Goal: Information Seeking & Learning: Learn about a topic

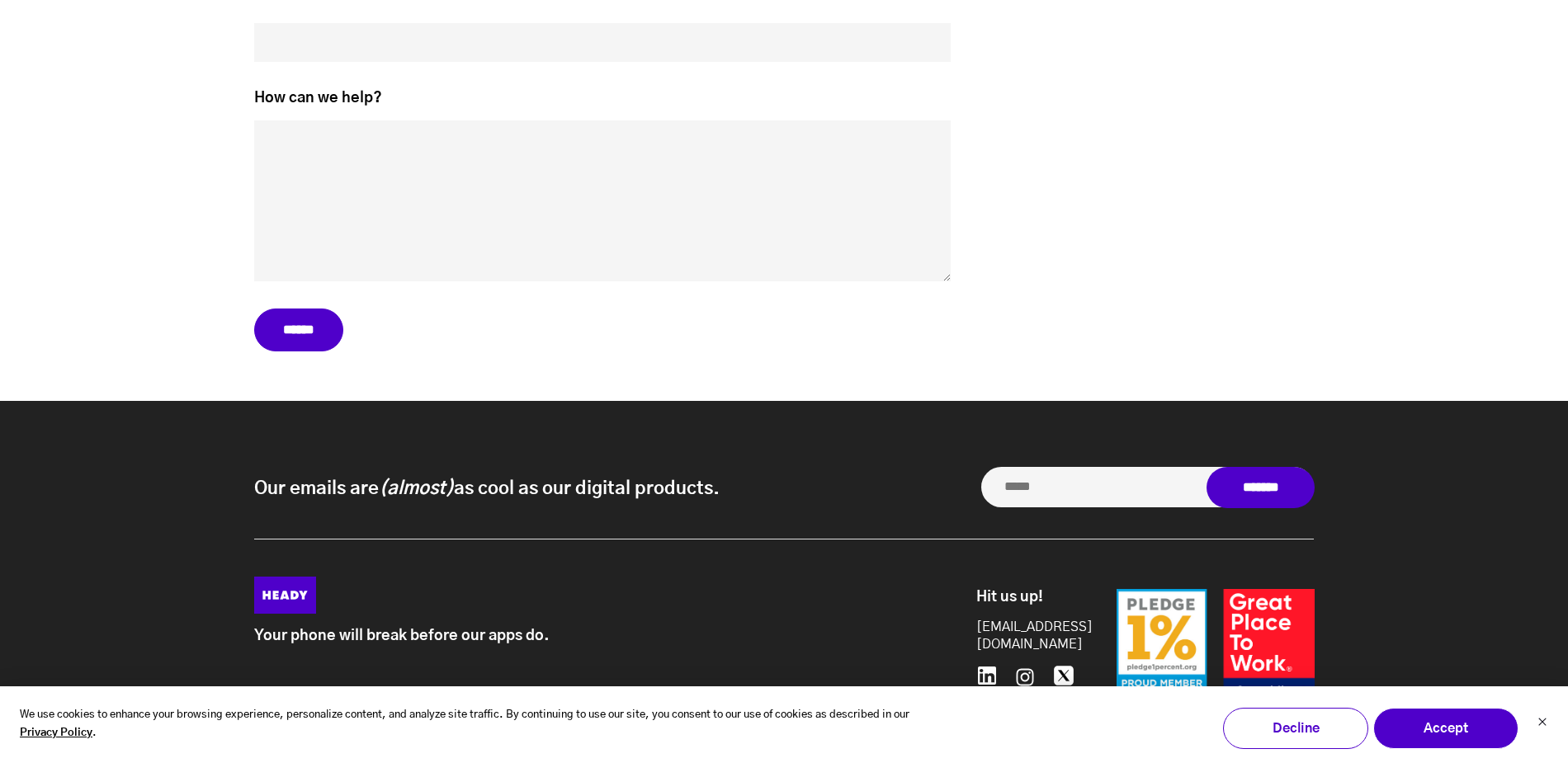
scroll to position [8600, 0]
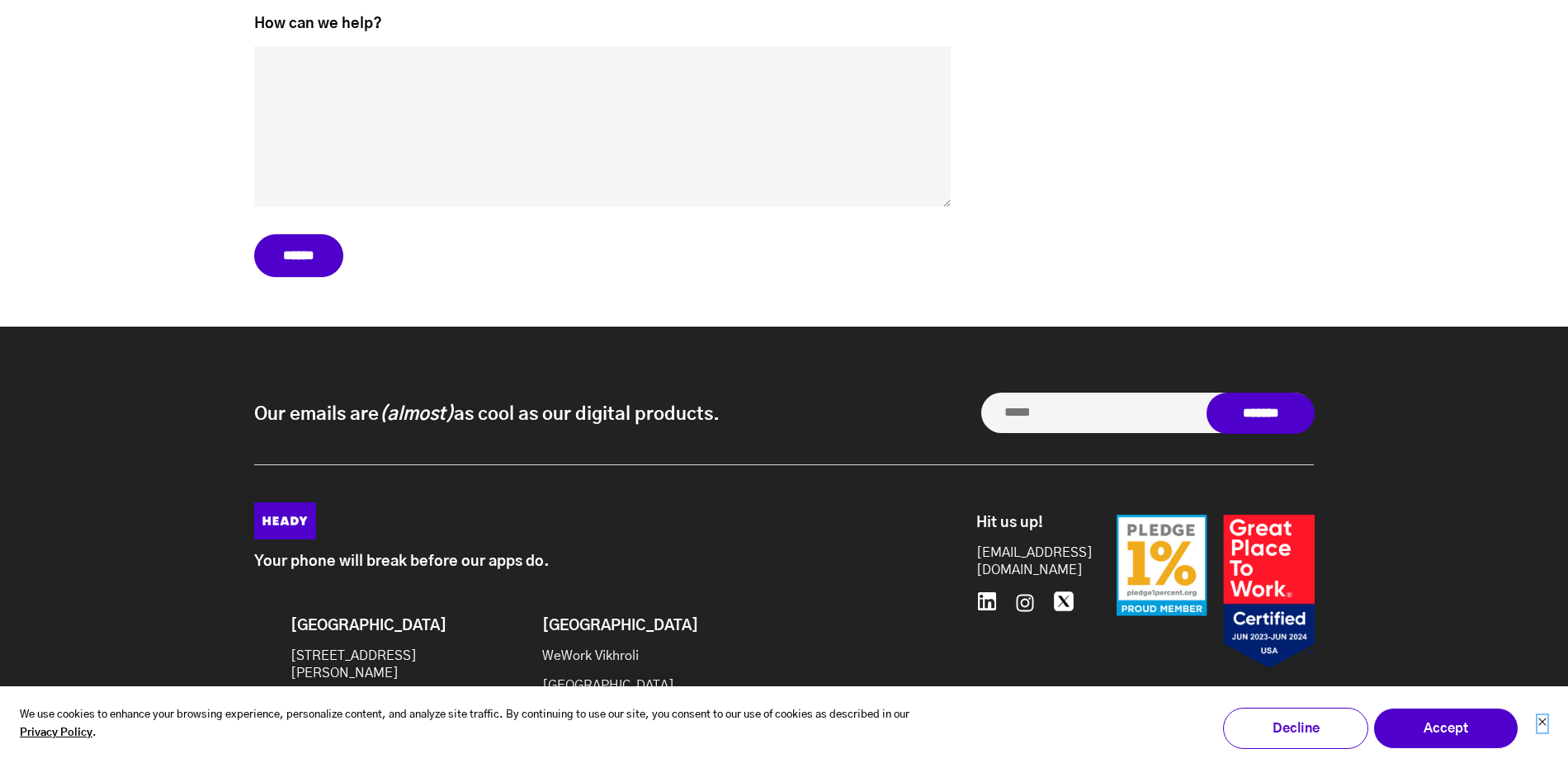
click at [1539, 719] on icon "Dismiss cookie banner" at bounding box center [1542, 721] width 10 height 10
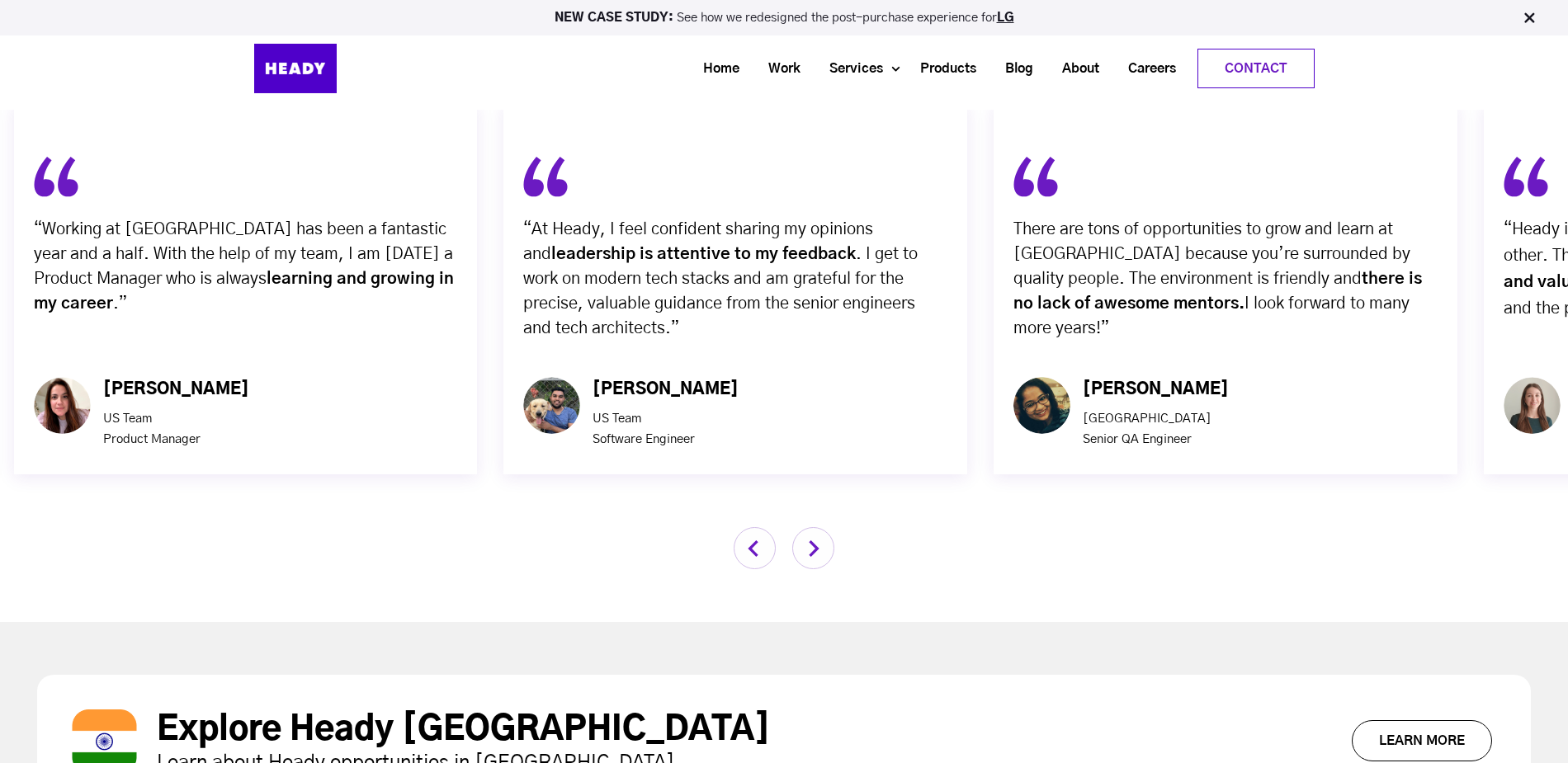
scroll to position [6577, 0]
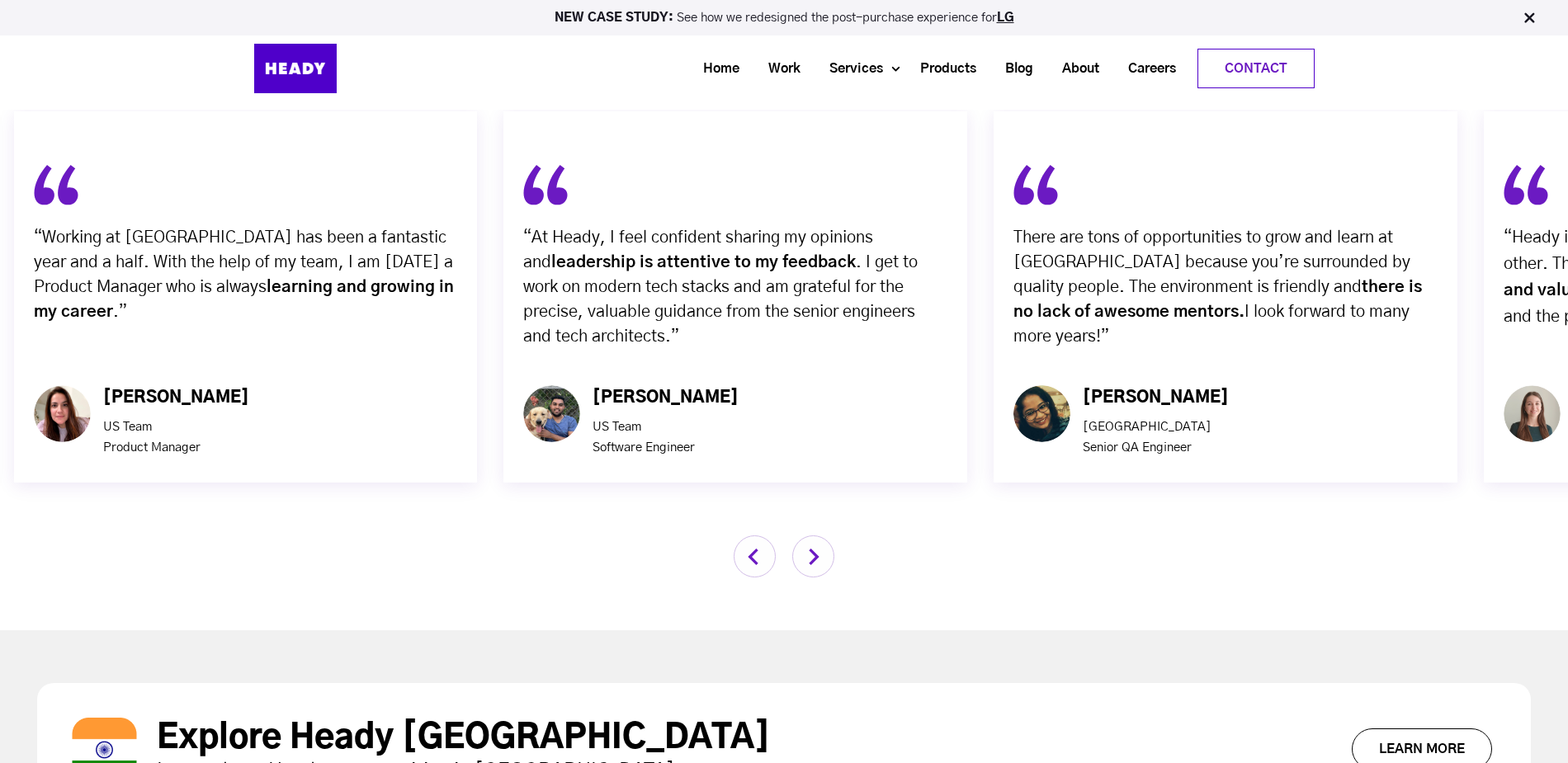
click at [813, 535] on img "button" at bounding box center [813, 556] width 43 height 43
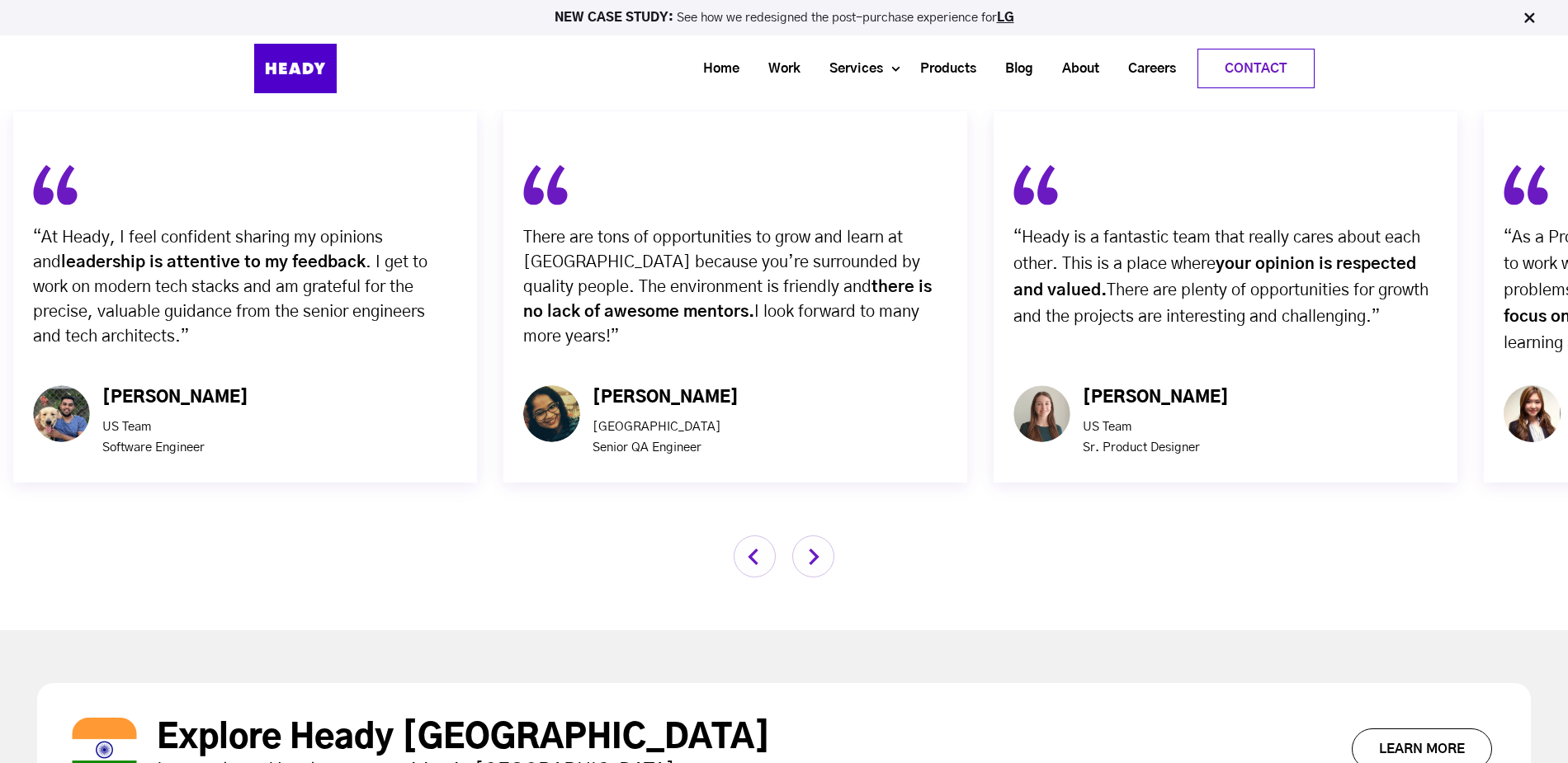
click at [812, 535] on img "button" at bounding box center [813, 556] width 43 height 43
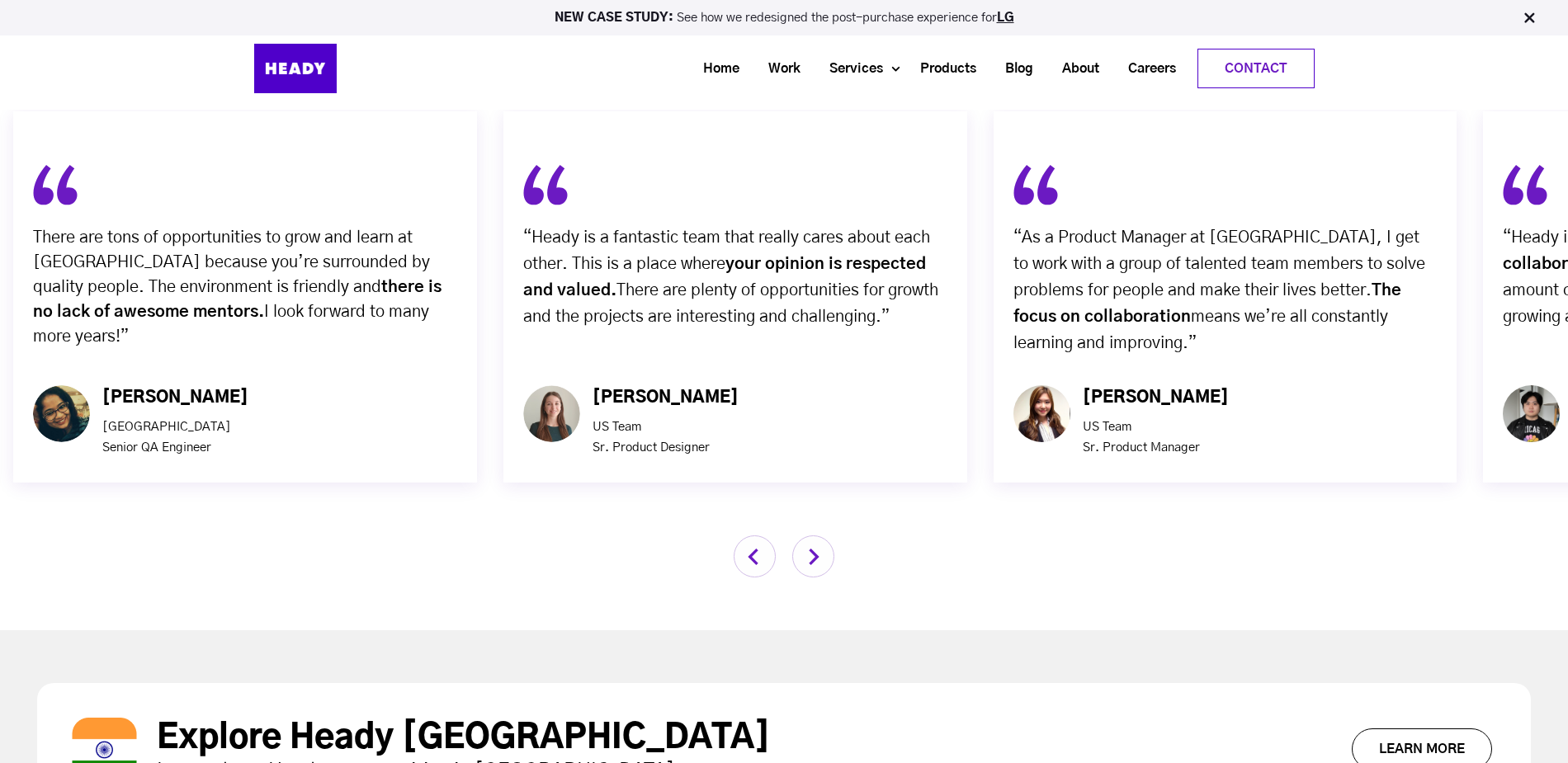
click at [811, 535] on img "button" at bounding box center [813, 556] width 43 height 43
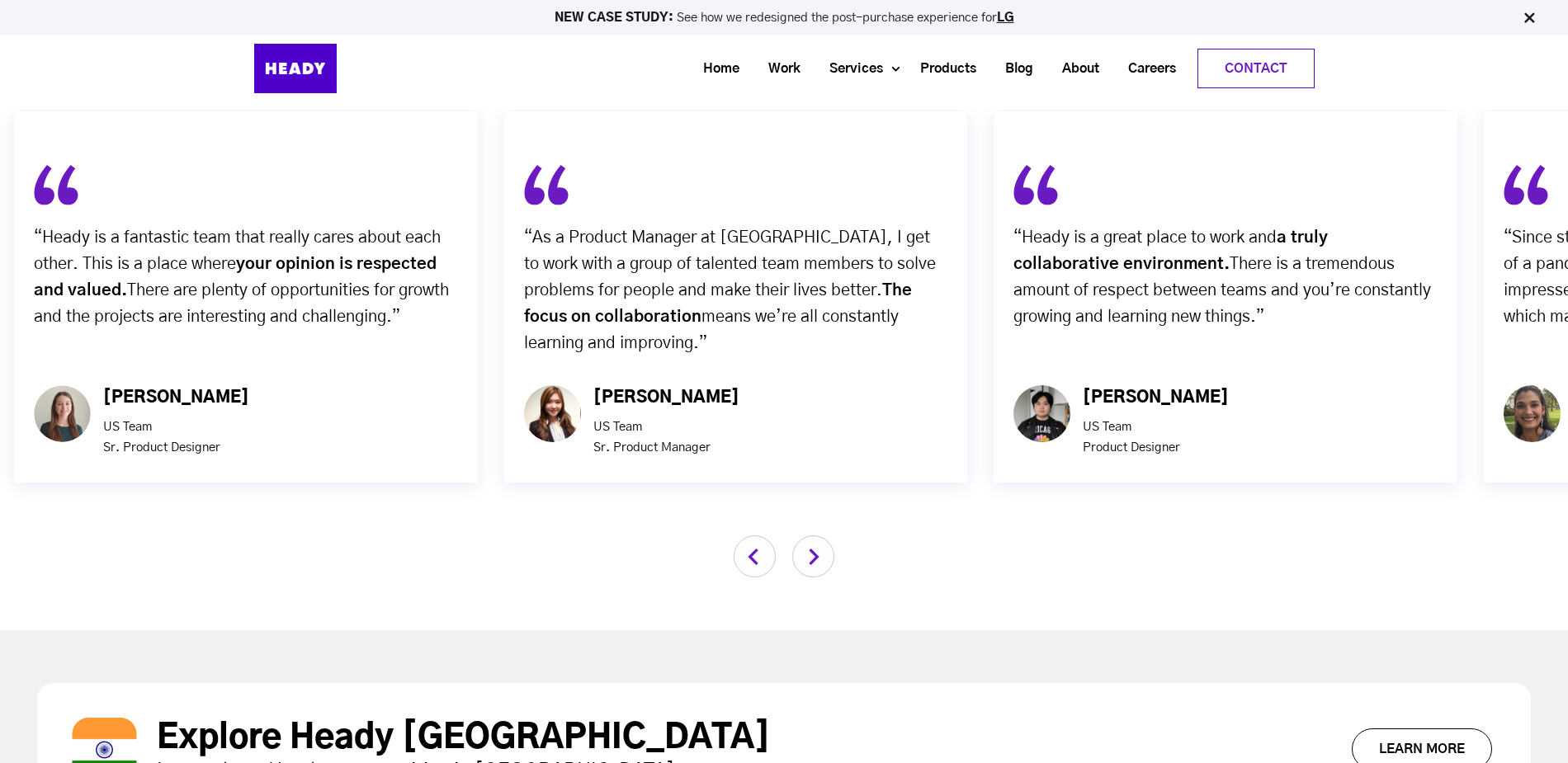
click at [800, 535] on img "button" at bounding box center [813, 556] width 43 height 43
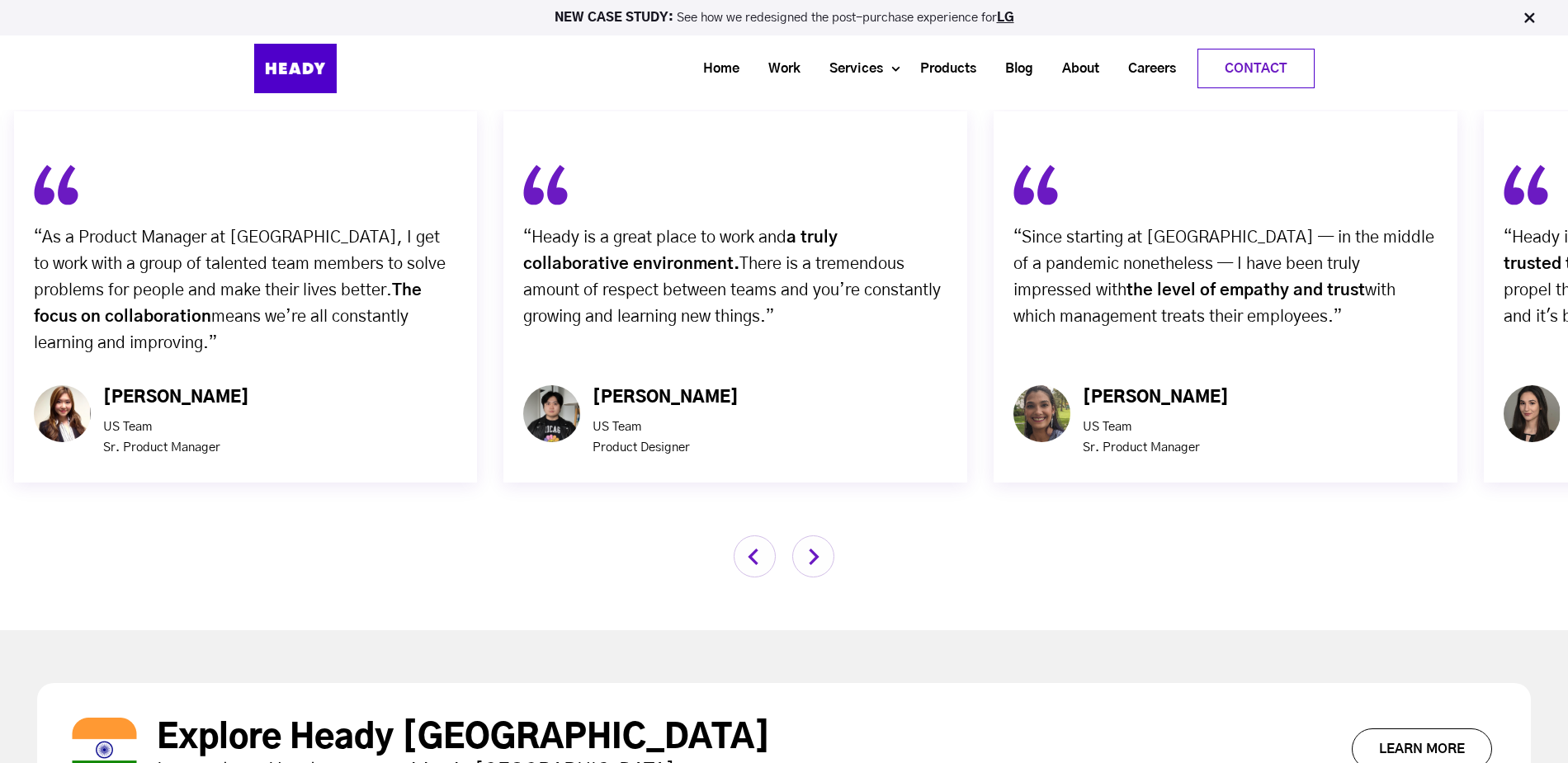
click at [800, 535] on img "button" at bounding box center [813, 556] width 43 height 43
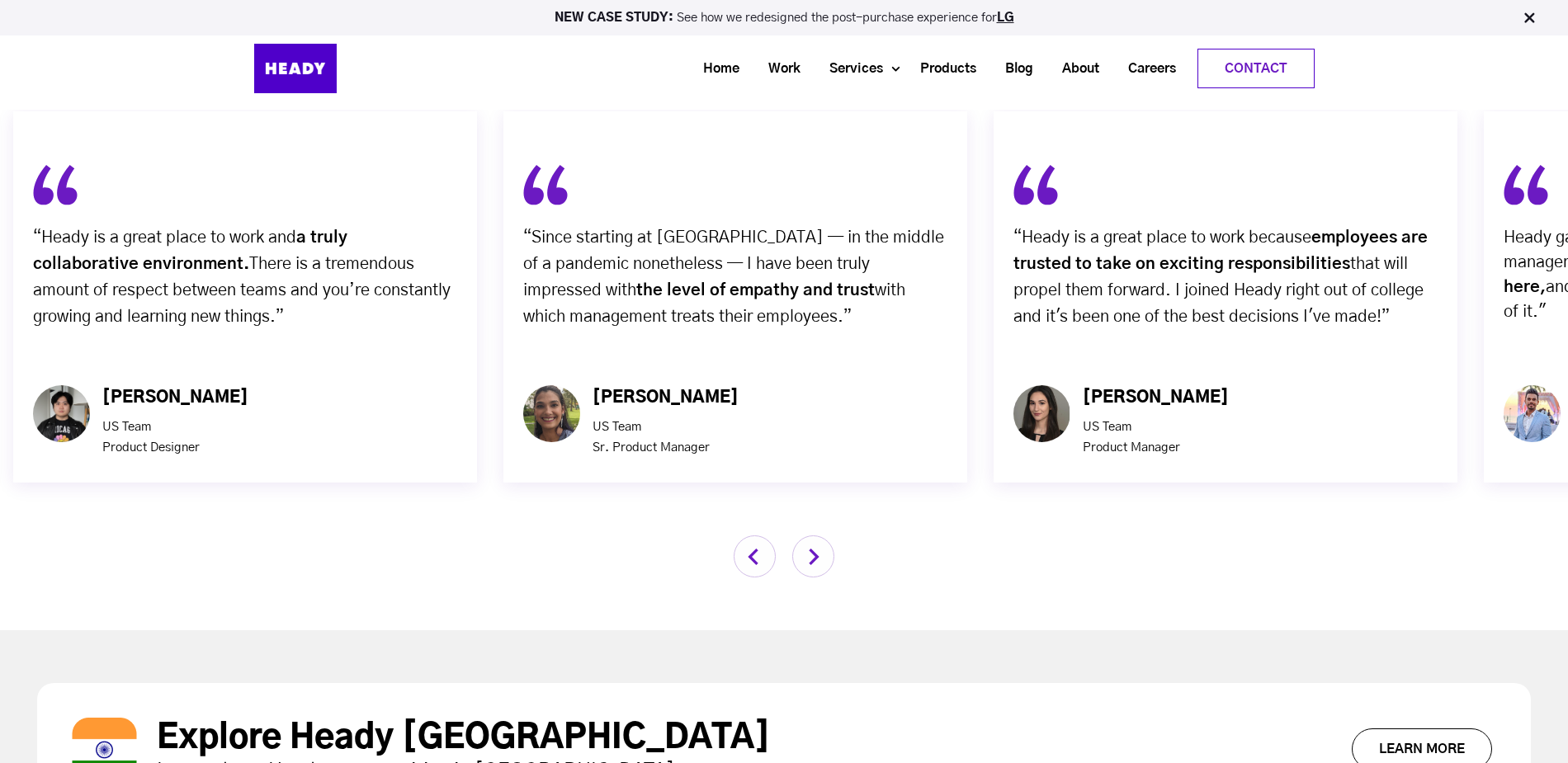
click at [800, 535] on img "button" at bounding box center [813, 556] width 43 height 43
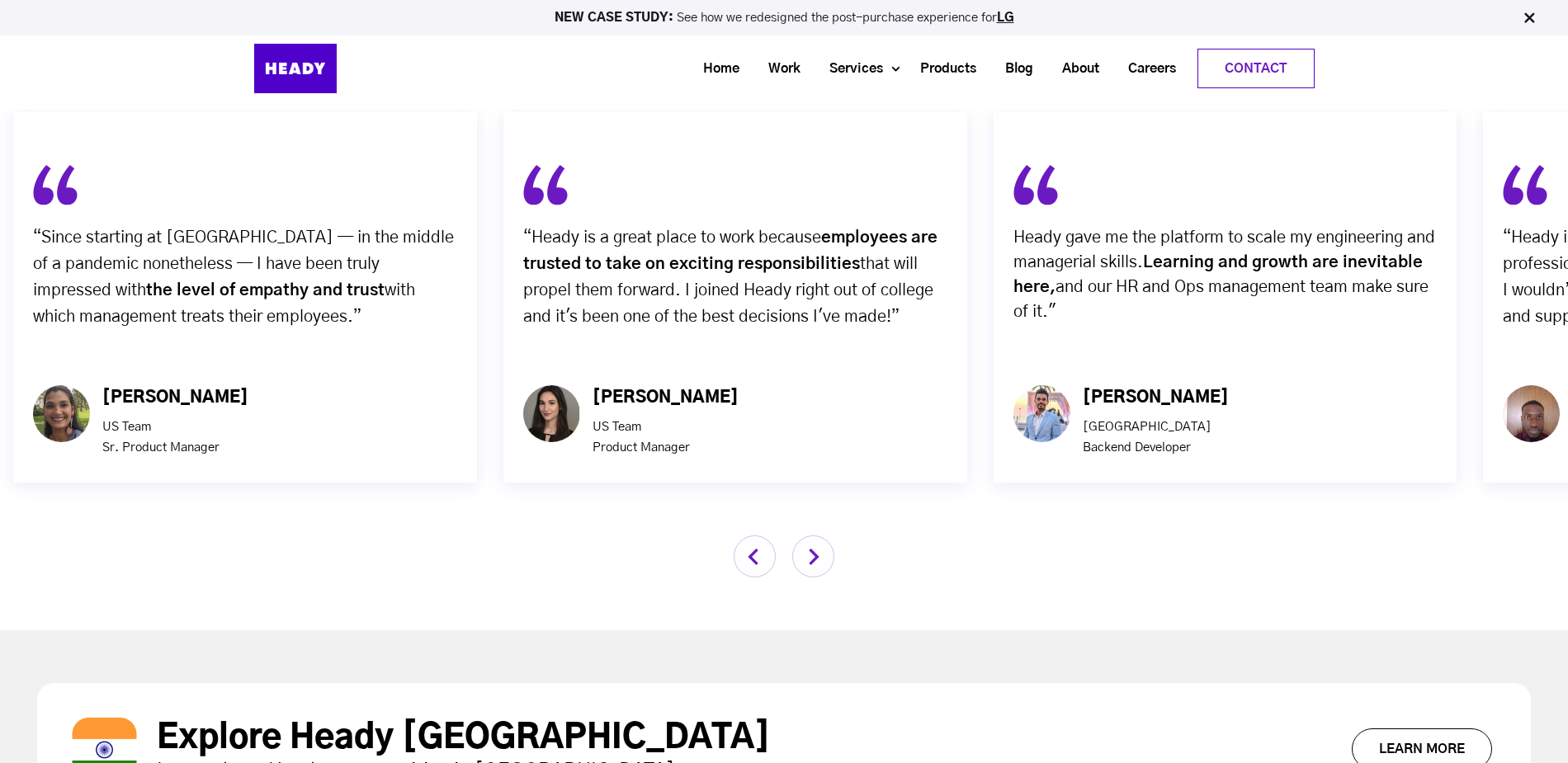
click at [800, 535] on img "button" at bounding box center [813, 556] width 43 height 43
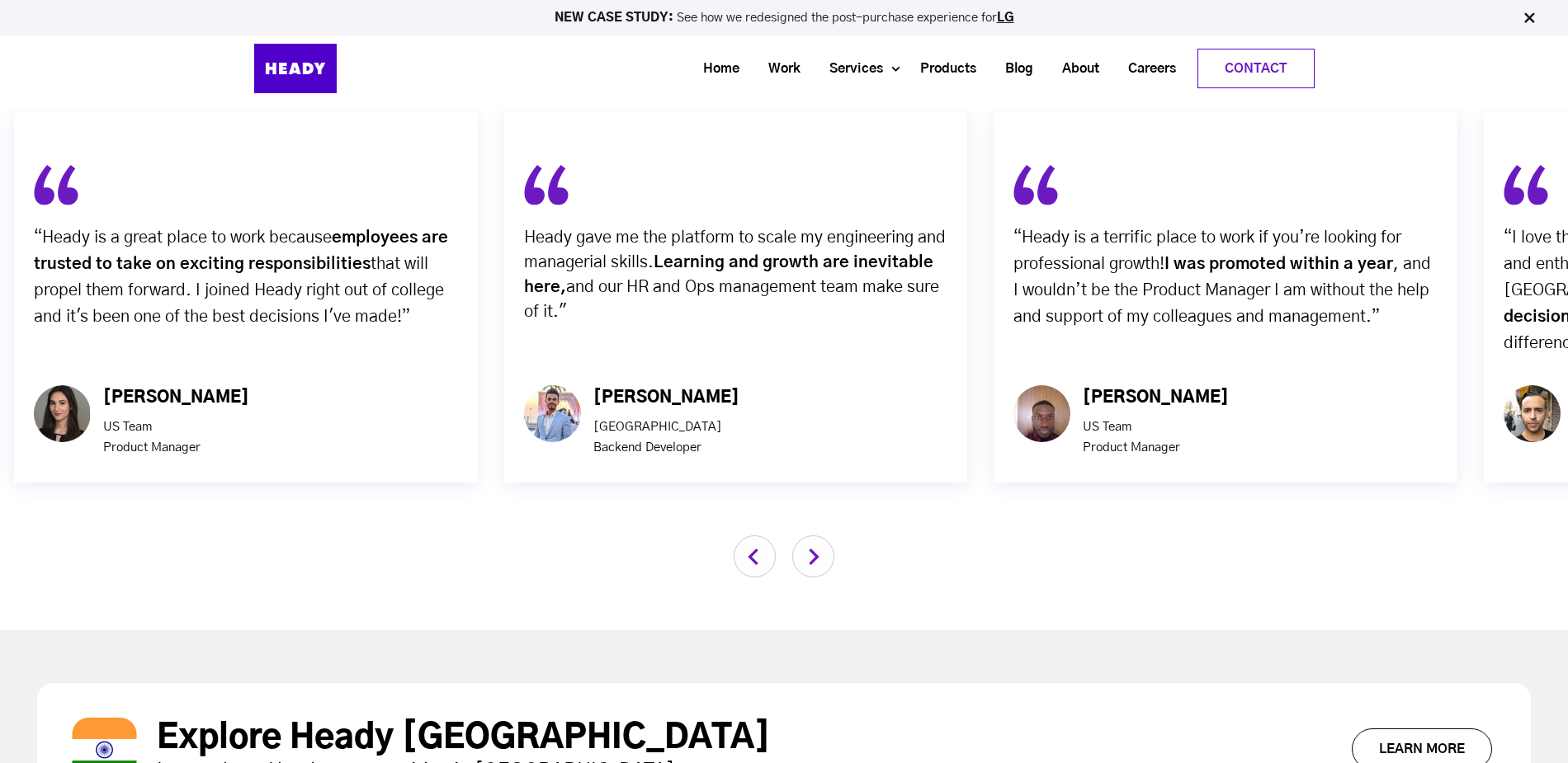
click at [800, 535] on img "button" at bounding box center [813, 556] width 43 height 43
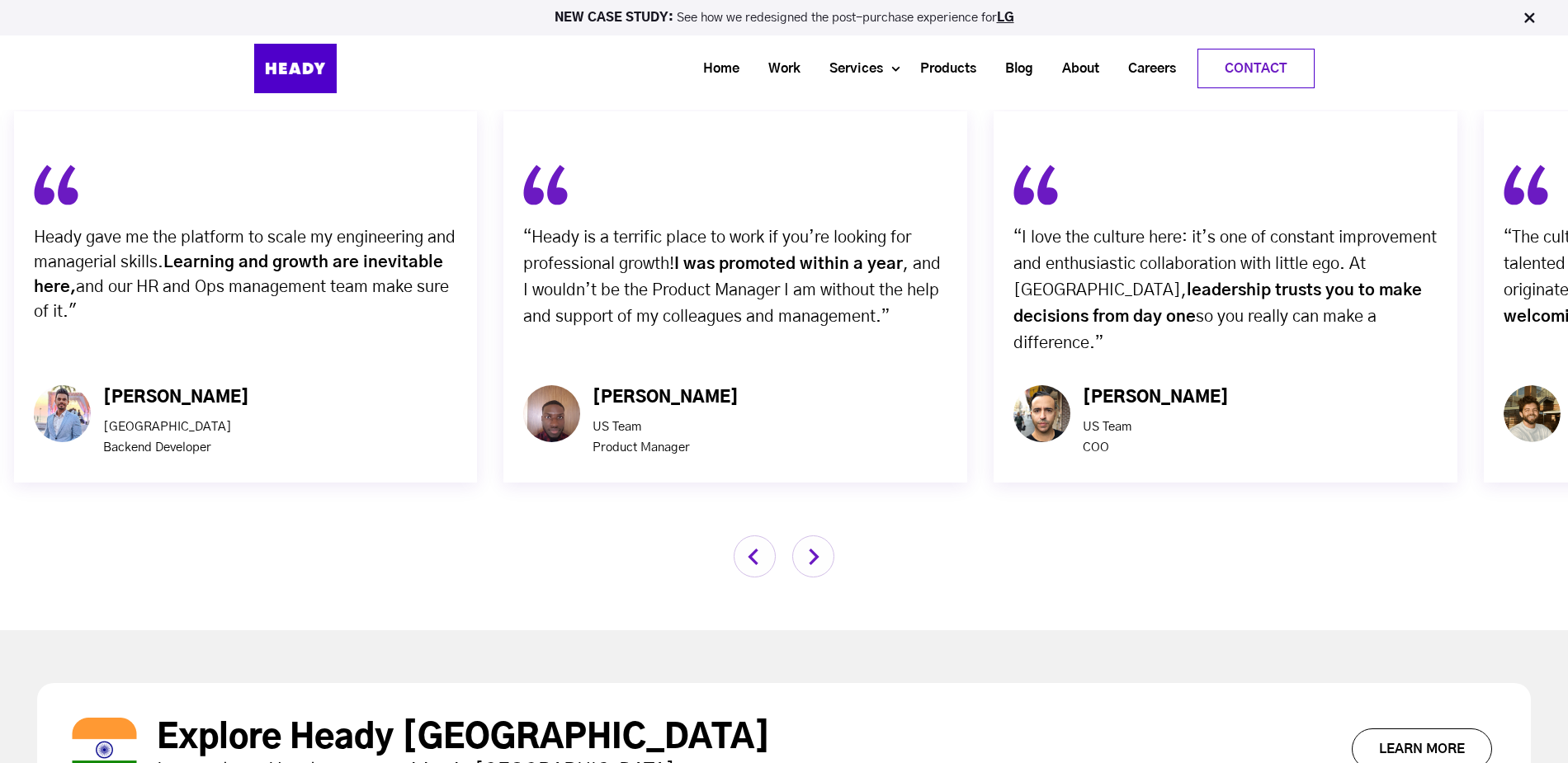
click at [800, 535] on img "button" at bounding box center [813, 556] width 43 height 43
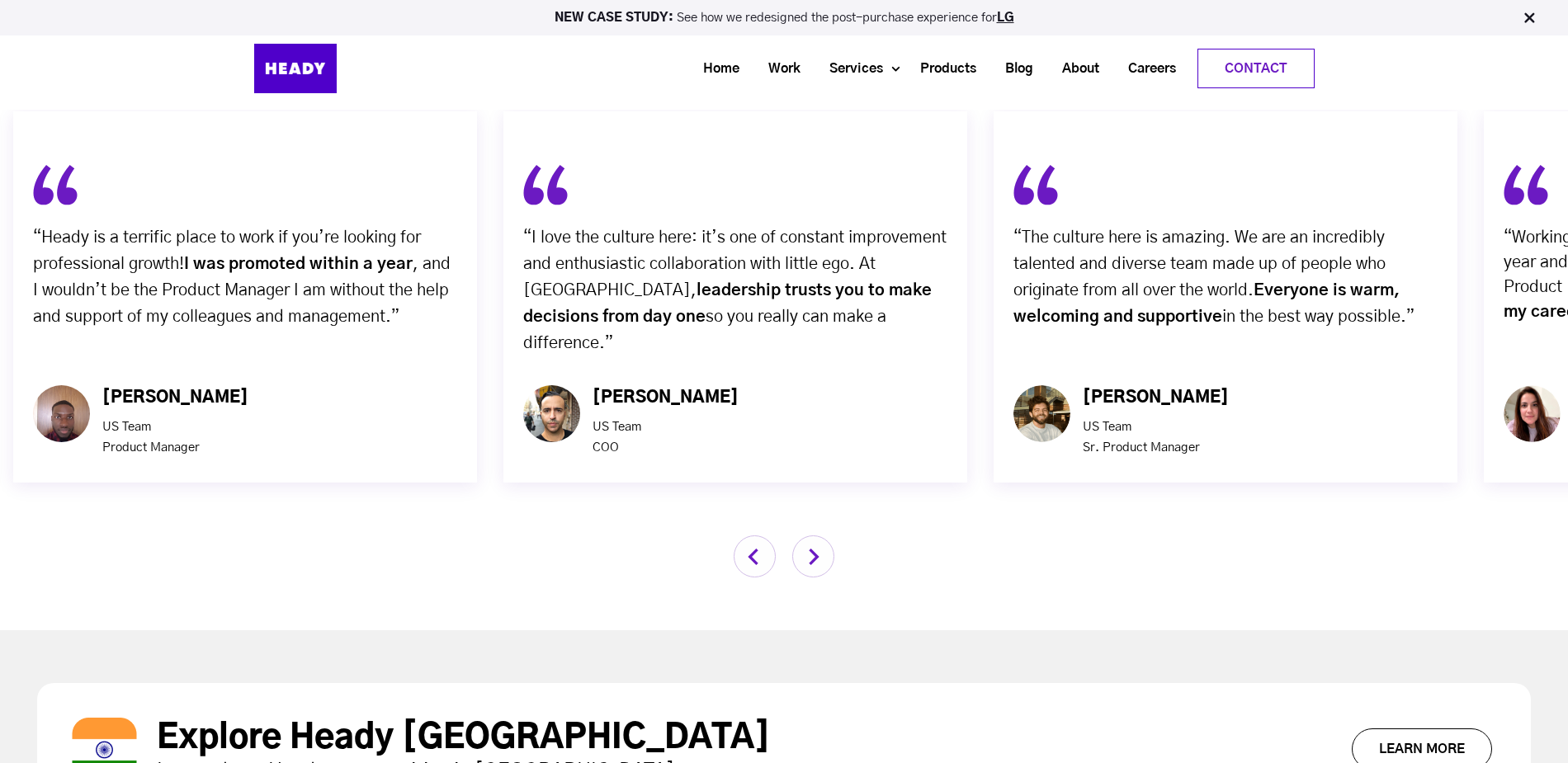
click at [800, 535] on img "button" at bounding box center [813, 556] width 43 height 43
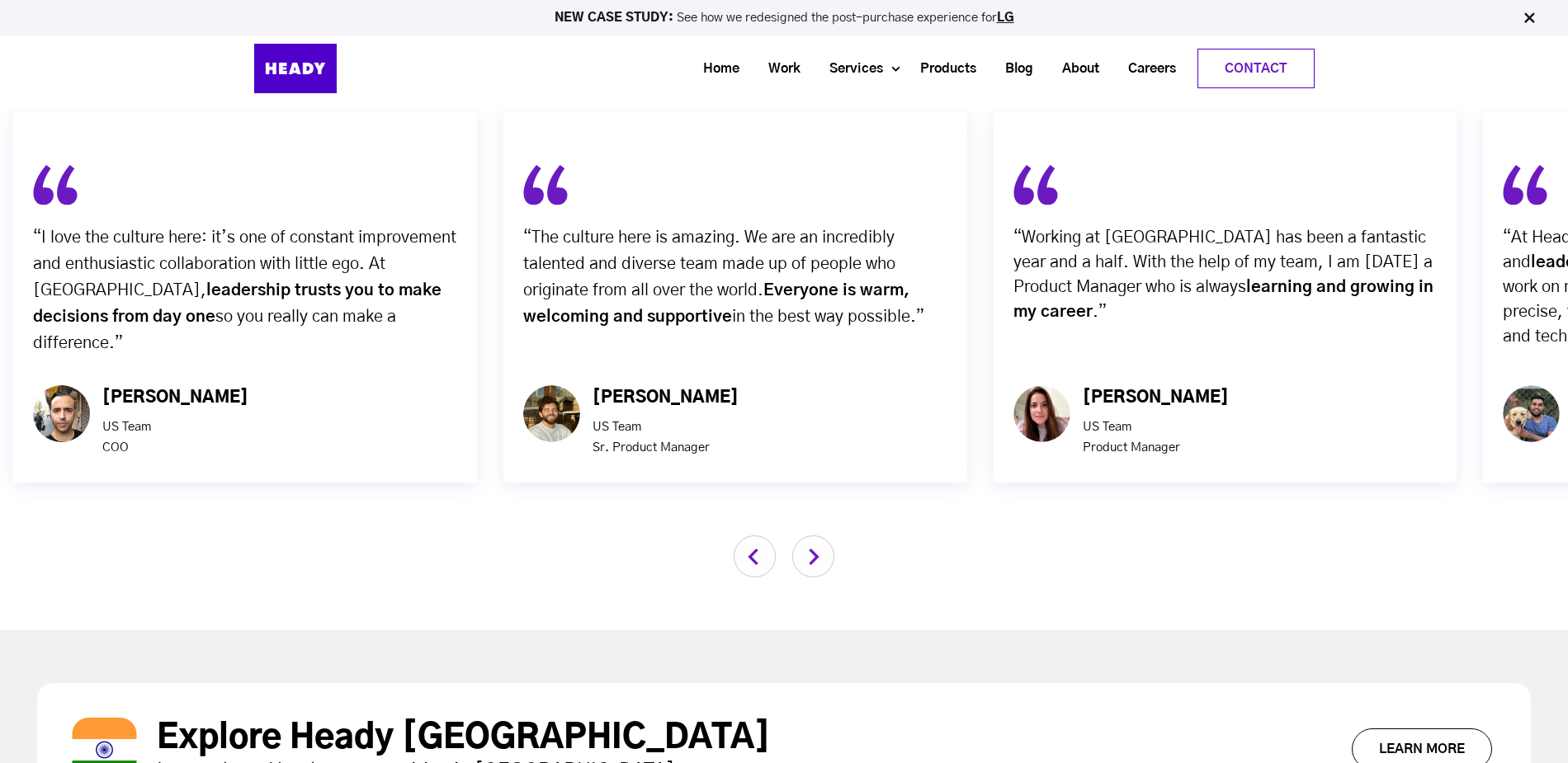
click at [800, 535] on img "button" at bounding box center [813, 556] width 43 height 43
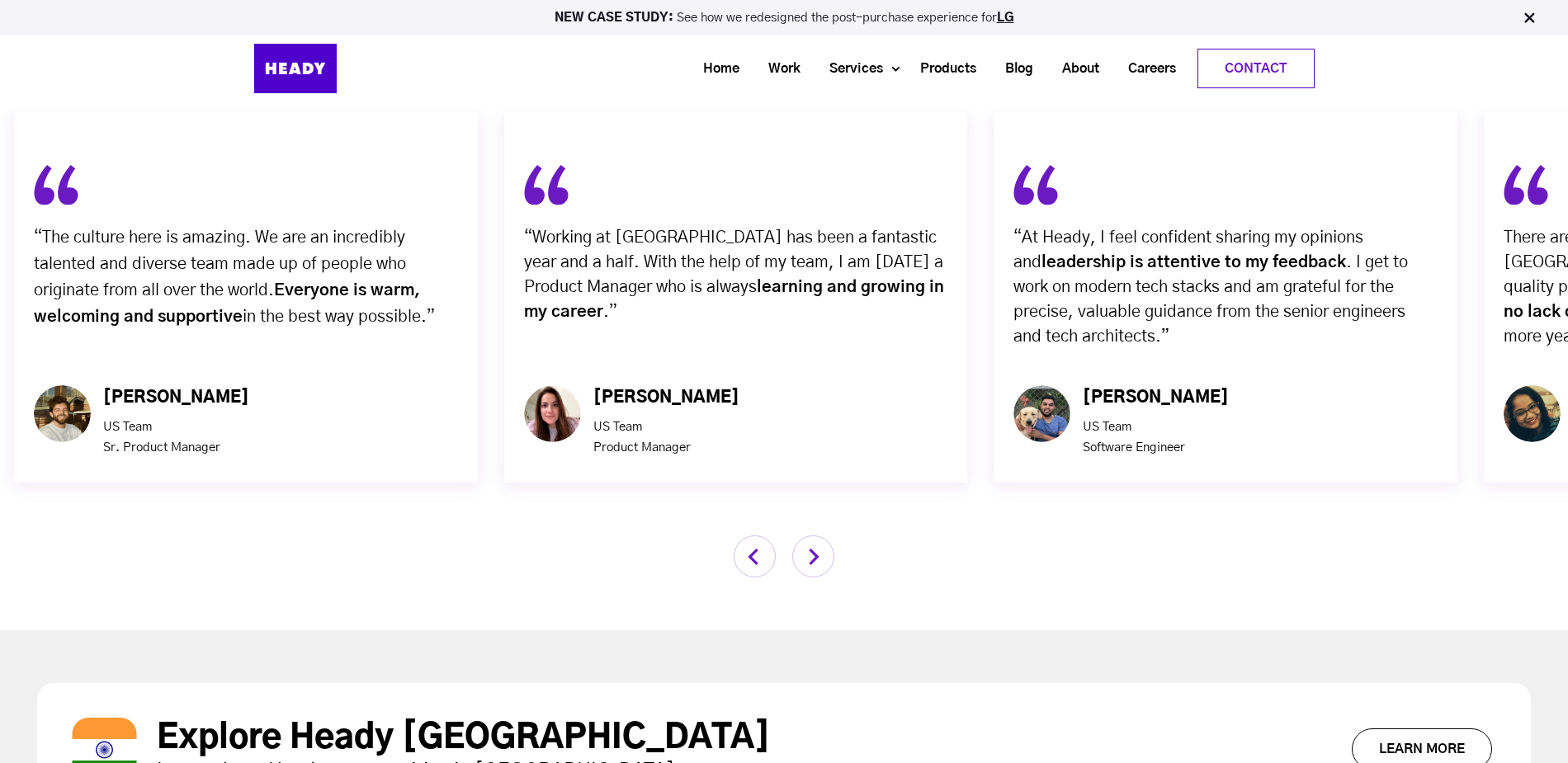
click at [800, 535] on img "button" at bounding box center [813, 556] width 43 height 43
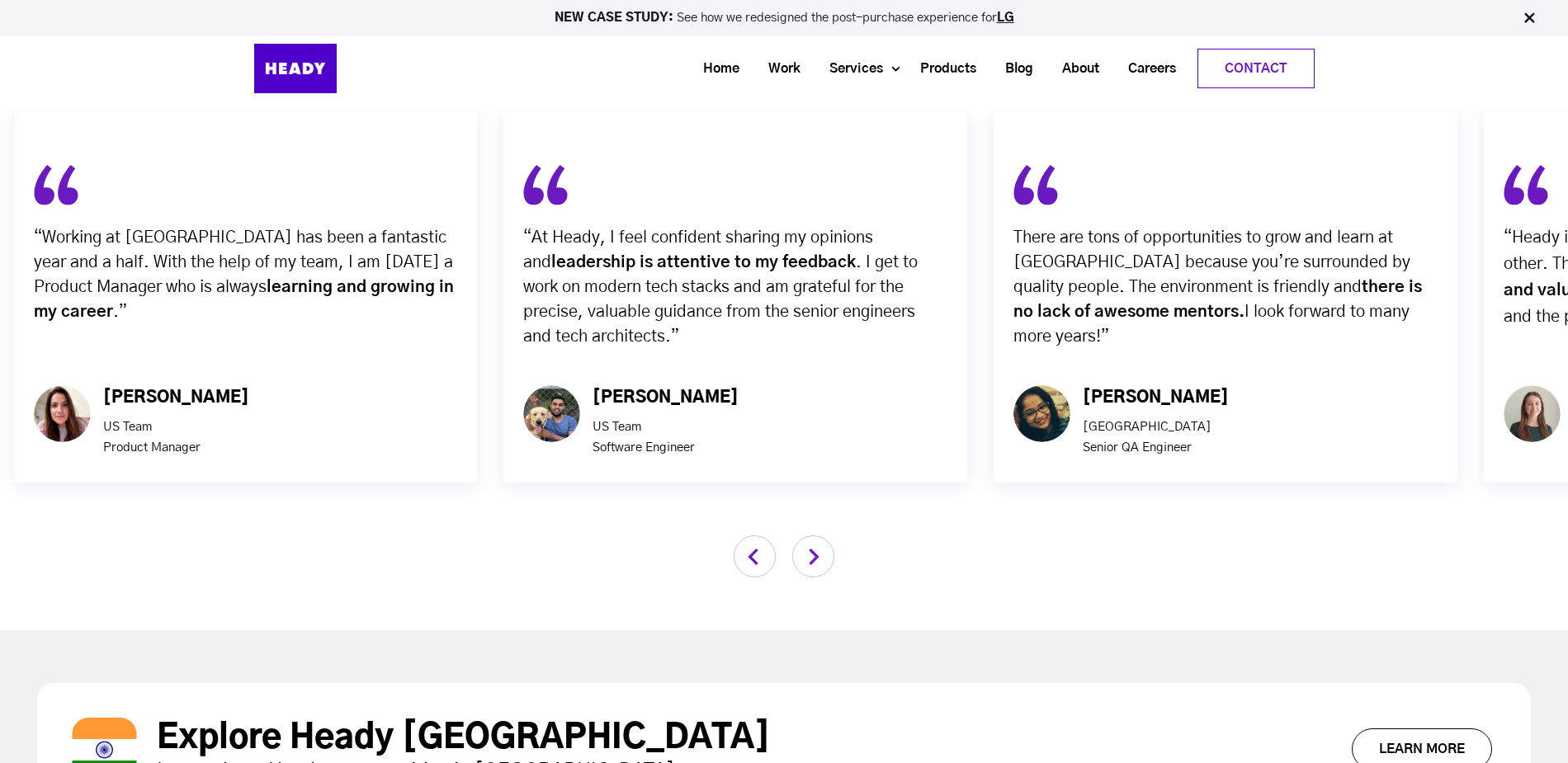
click at [800, 535] on img "button" at bounding box center [813, 556] width 43 height 43
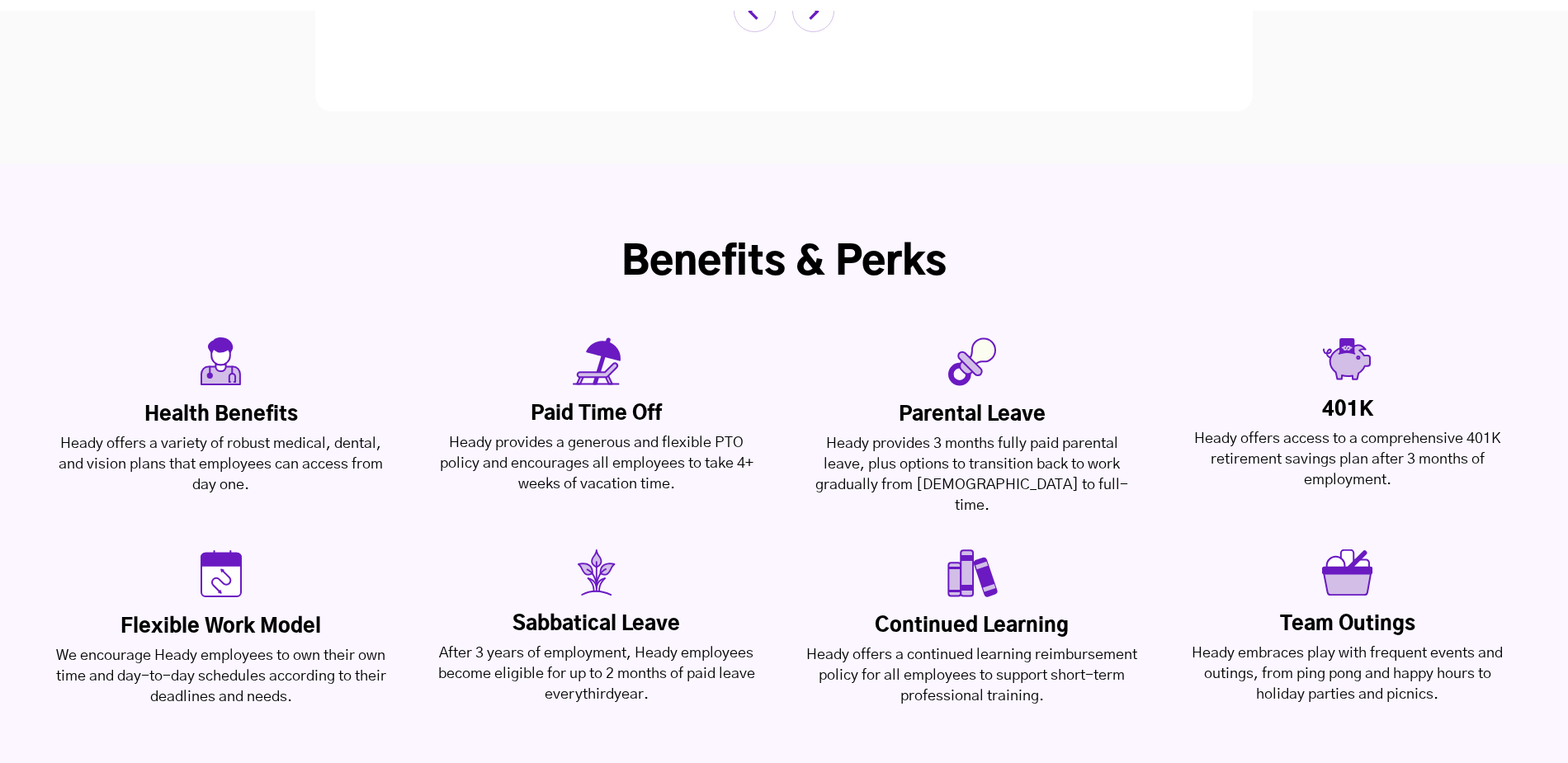
scroll to position [3577, 0]
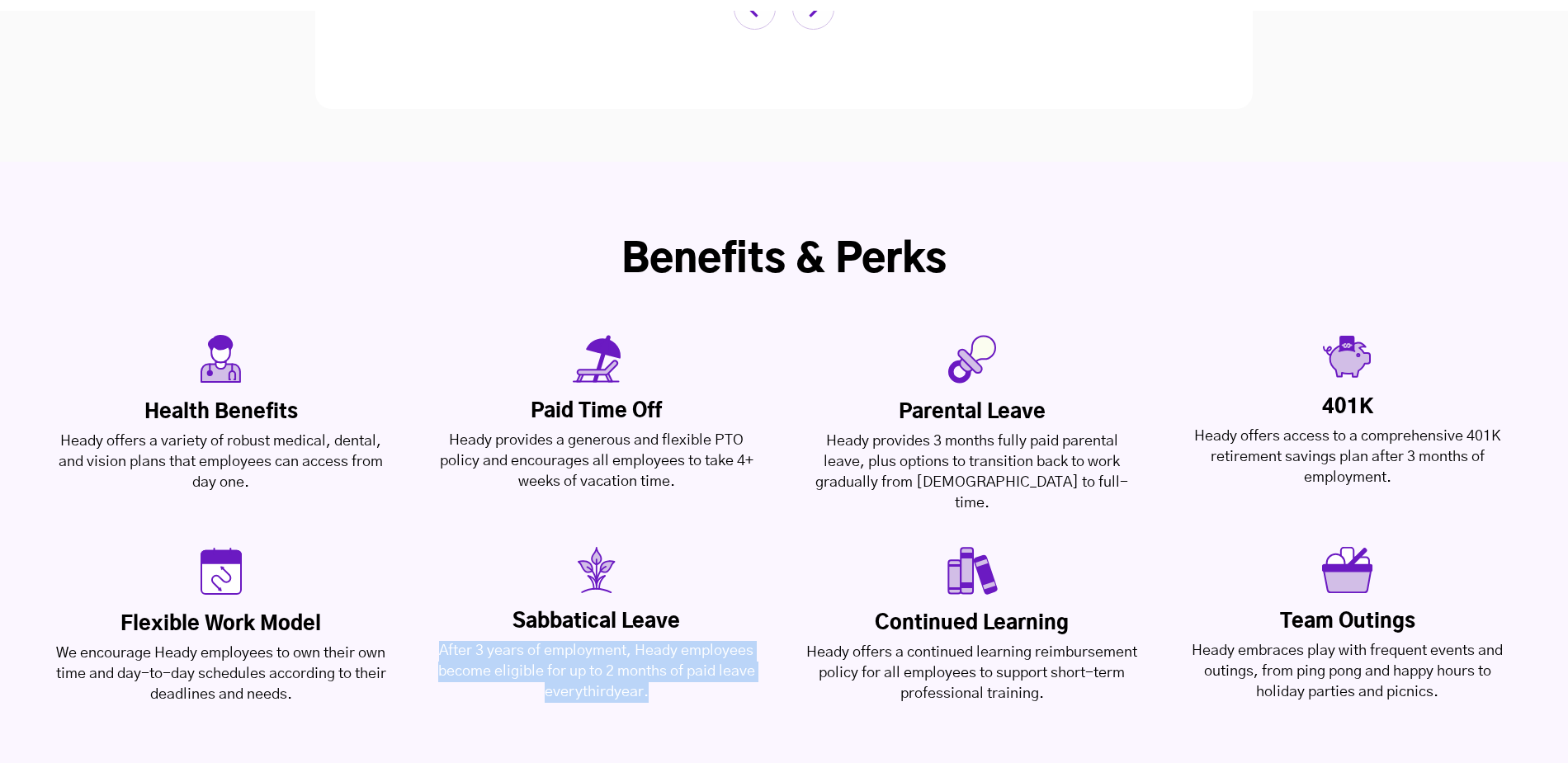
drag, startPoint x: 656, startPoint y: 588, endPoint x: 439, endPoint y: 549, distance: 220.5
click at [439, 641] on div "After 3 years of employment, Heady employees become eligible for up to 2 months…" at bounding box center [597, 672] width 335 height 62
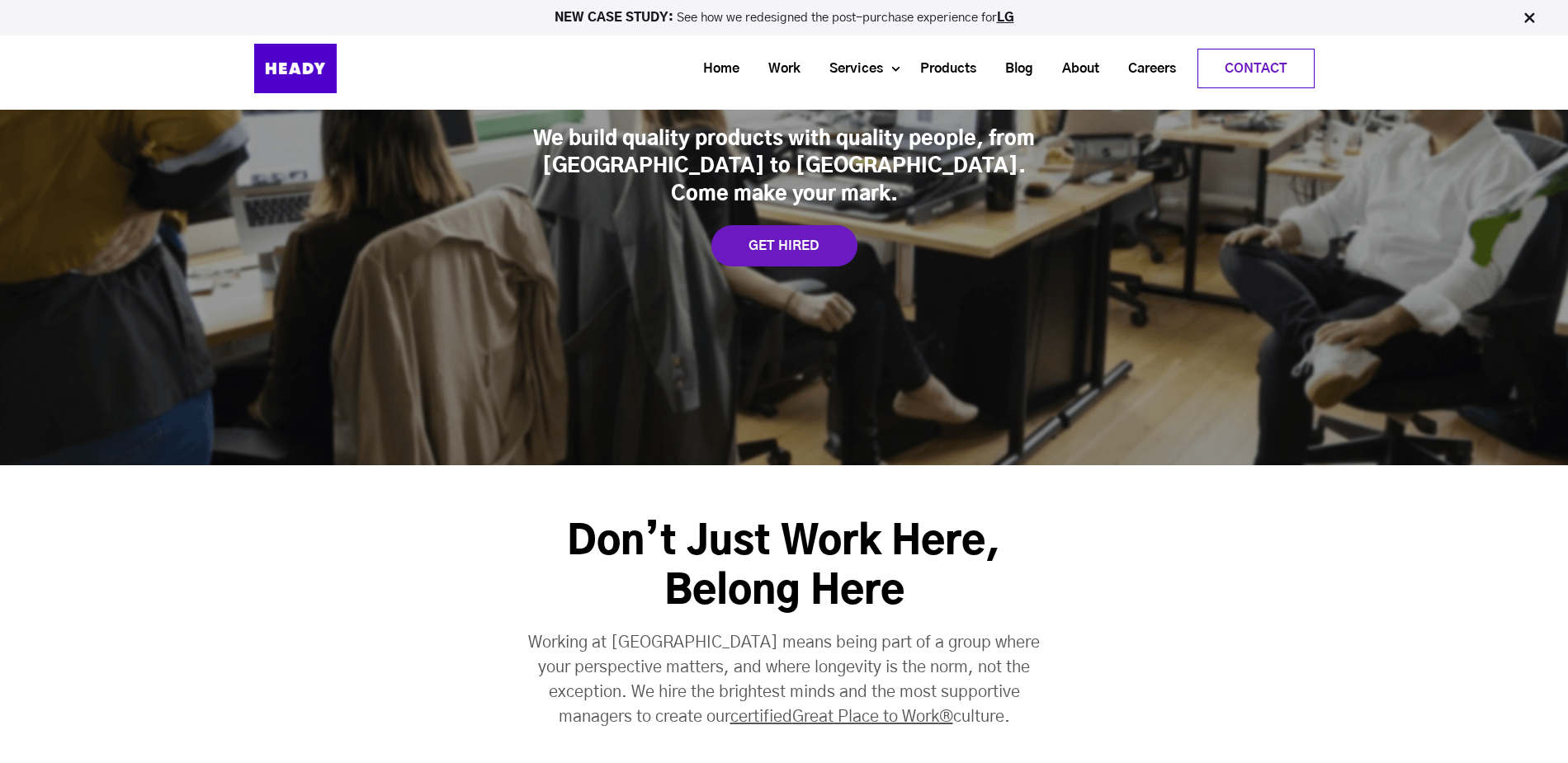
scroll to position [0, 0]
